Goal: Navigation & Orientation: Find specific page/section

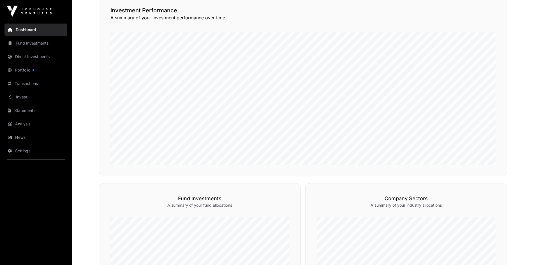
scroll to position [84, 0]
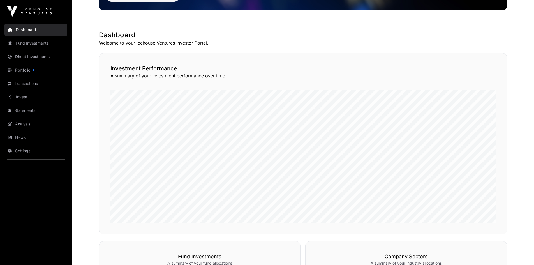
click at [33, 43] on link "Fund Investments" at bounding box center [35, 43] width 63 height 12
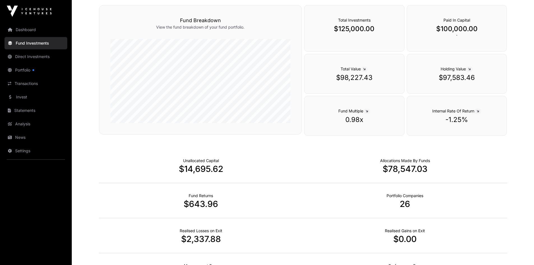
scroll to position [240, 0]
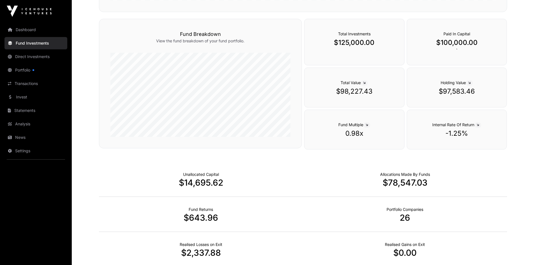
click at [32, 57] on link "Direct Investments" at bounding box center [35, 56] width 63 height 12
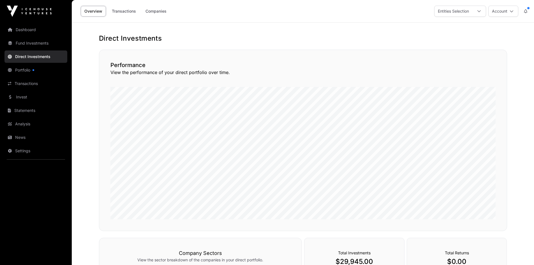
click at [26, 68] on link "Portfolio" at bounding box center [35, 70] width 63 height 12
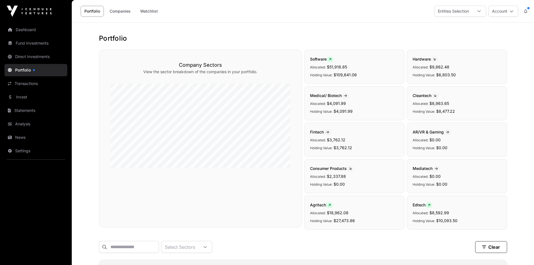
click at [31, 101] on link "Invest" at bounding box center [35, 97] width 63 height 12
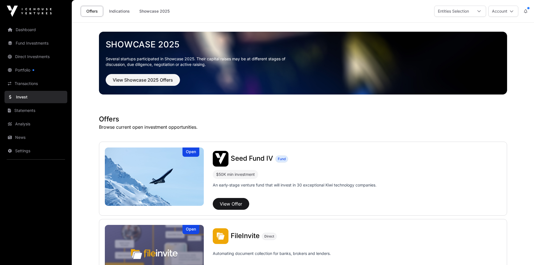
click at [29, 110] on link "Statements" at bounding box center [35, 110] width 63 height 12
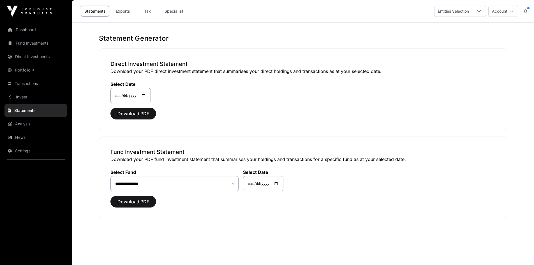
click at [32, 46] on link "Fund Investments" at bounding box center [35, 43] width 63 height 12
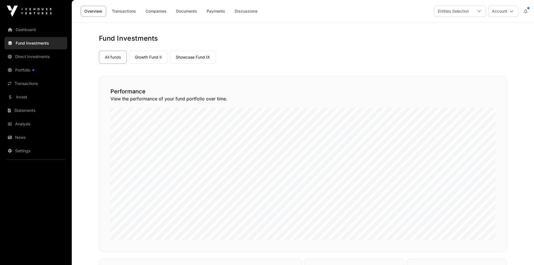
click at [140, 60] on link "Growth Fund II" at bounding box center [148, 57] width 39 height 13
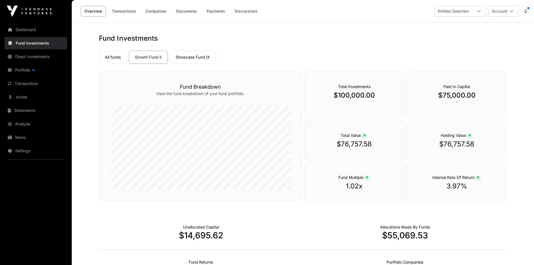
click at [157, 7] on link "Companies" at bounding box center [156, 11] width 28 height 11
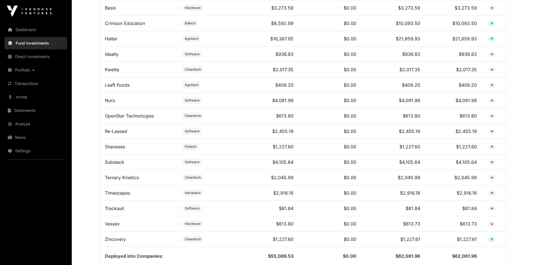
scroll to position [196, 0]
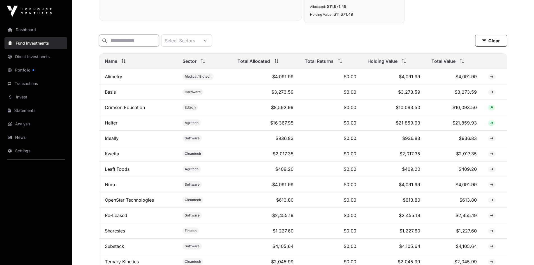
click at [159, 41] on input "text" at bounding box center [129, 40] width 60 height 12
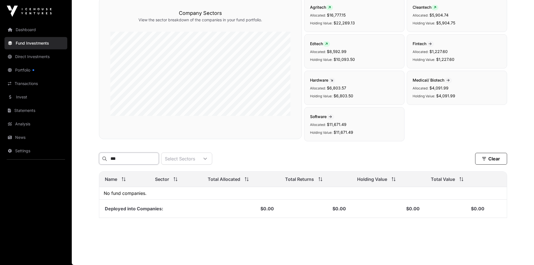
scroll to position [82, 0]
type input "****"
